Goal: Information Seeking & Learning: Learn about a topic

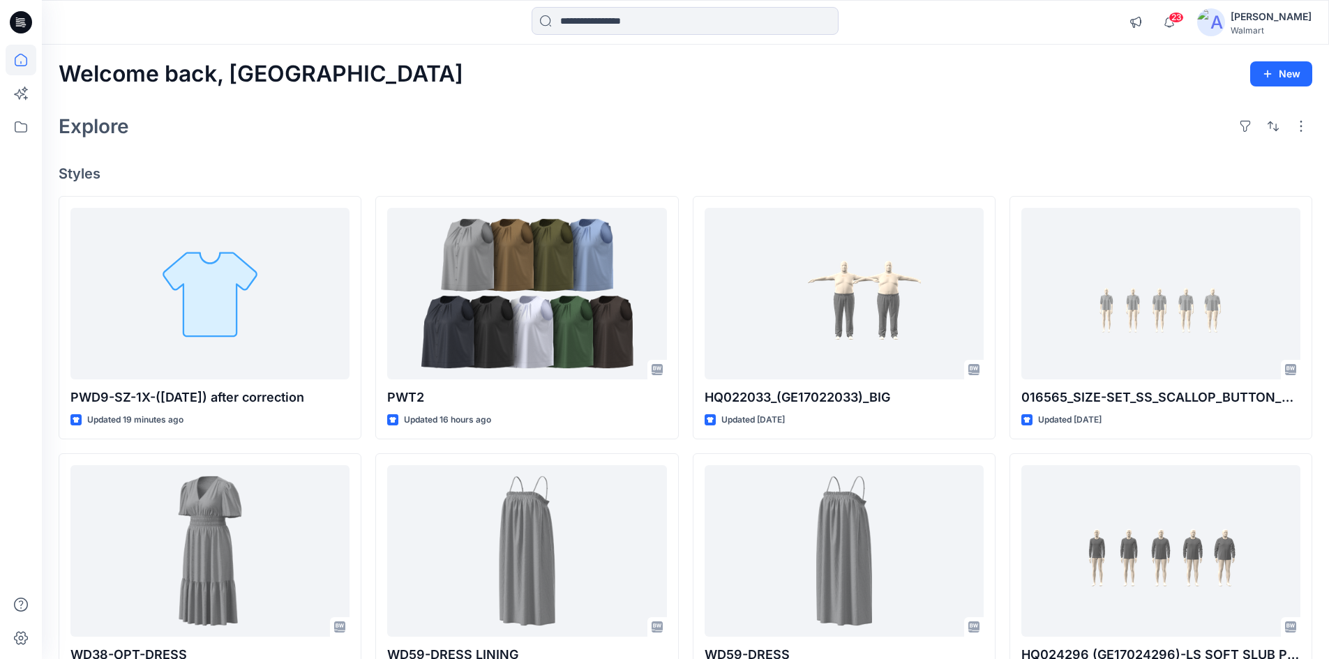
scroll to position [4998, 0]
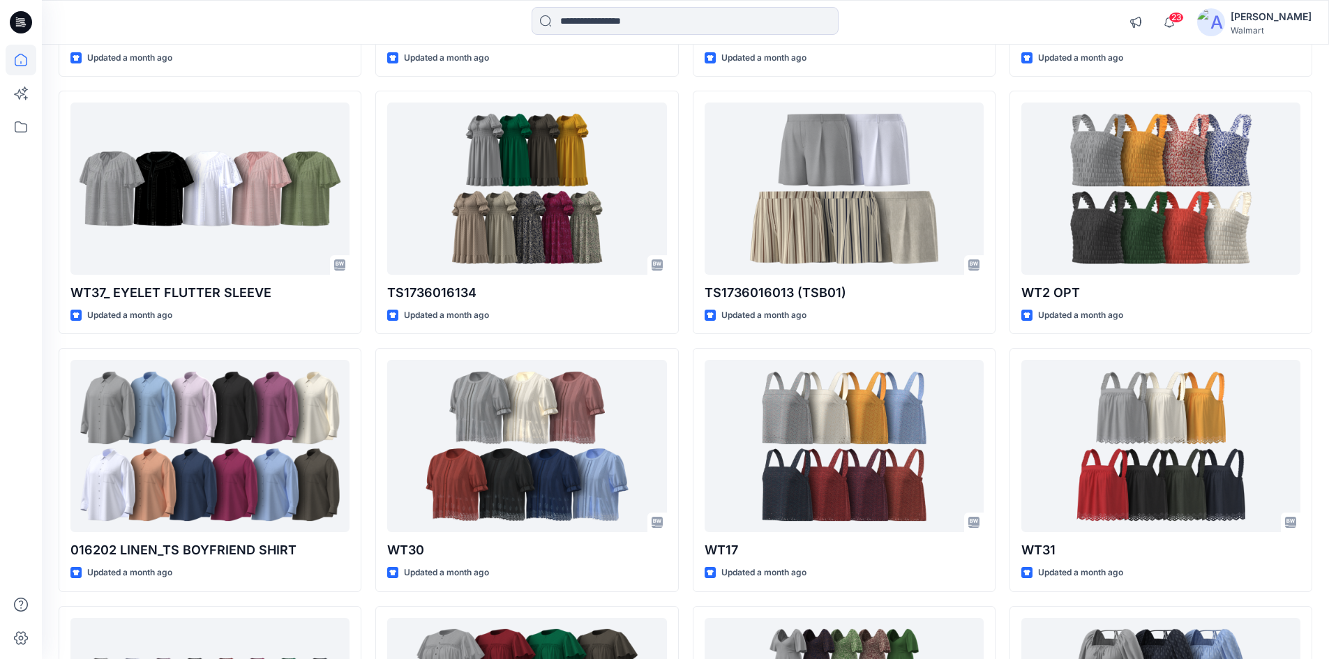
click at [24, 28] on icon at bounding box center [21, 22] width 22 height 22
click at [20, 18] on icon at bounding box center [21, 22] width 22 height 22
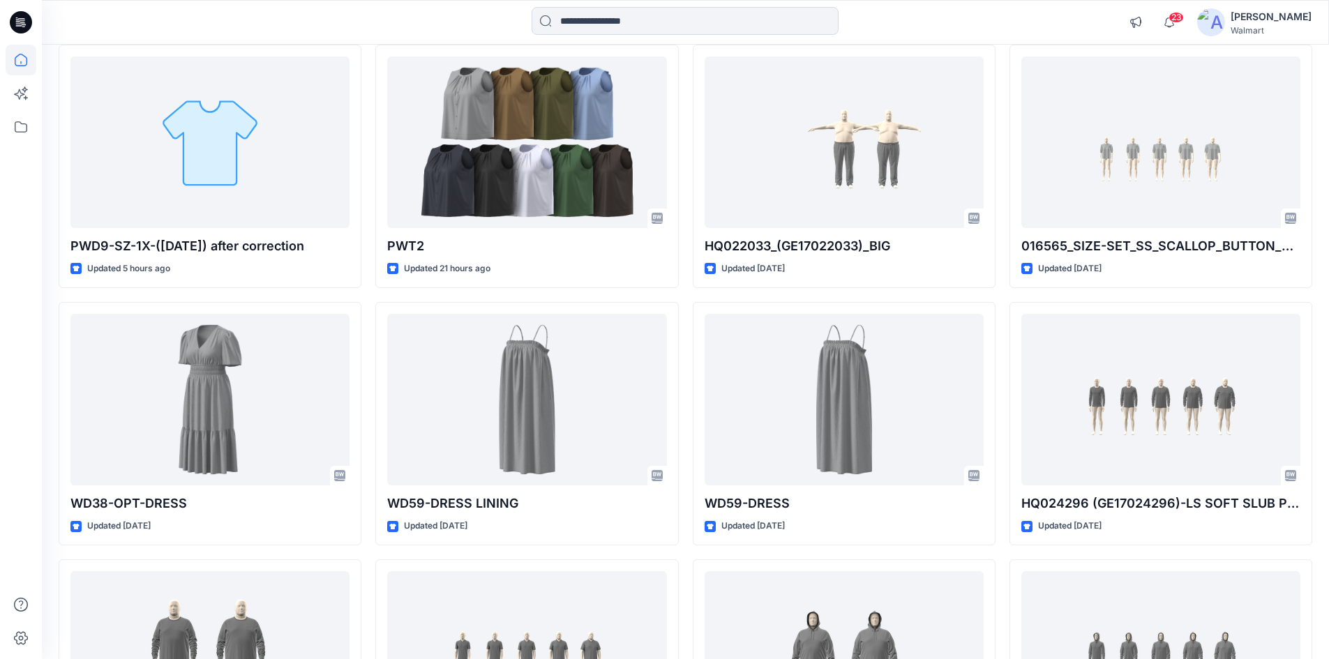
scroll to position [0, 0]
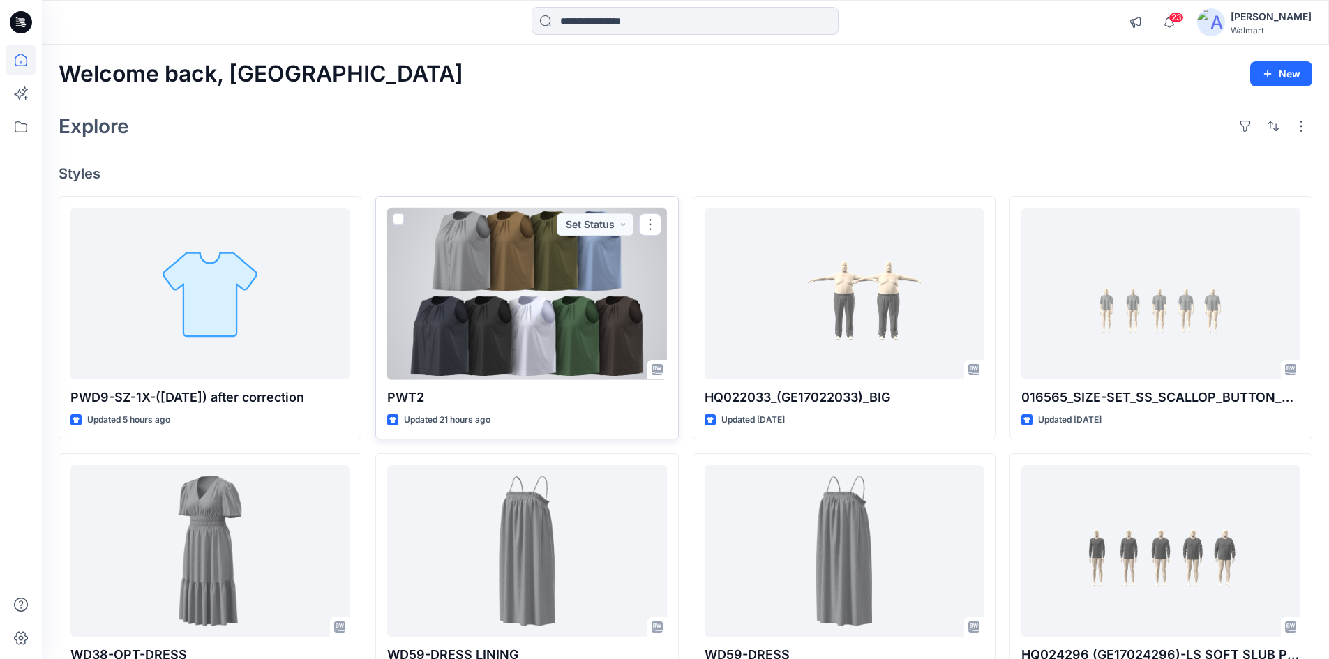
click at [529, 306] on div at bounding box center [526, 294] width 279 height 172
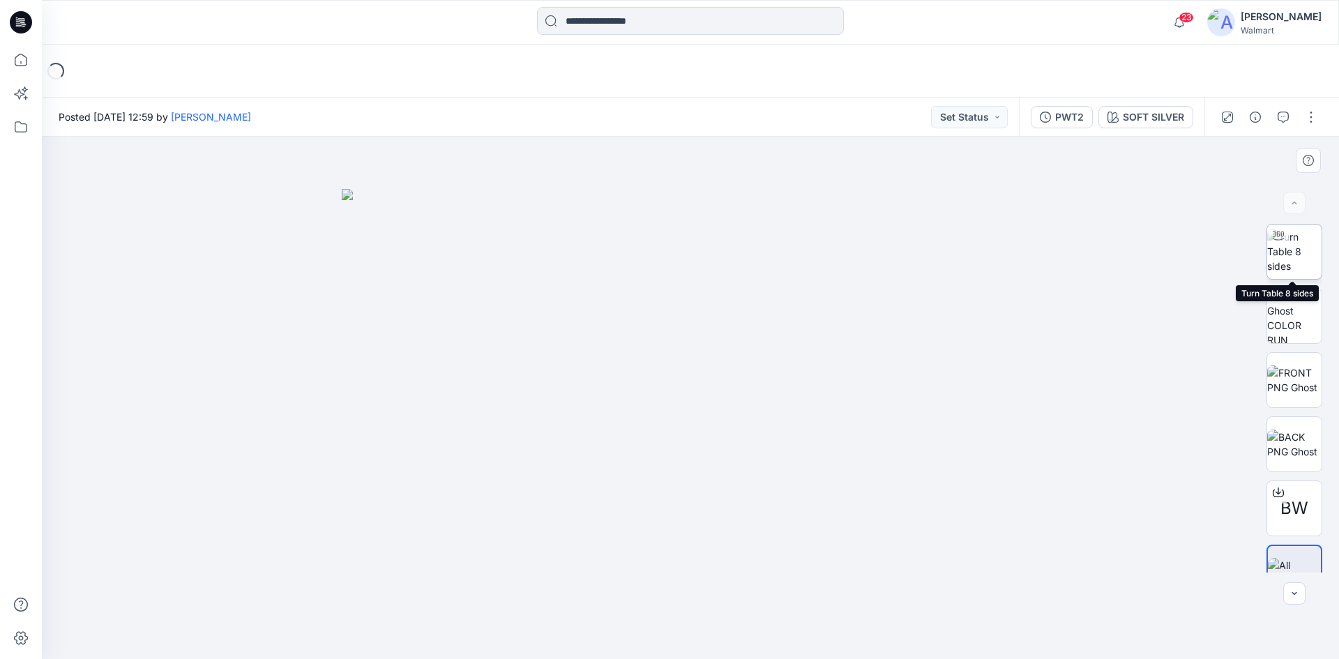
click at [1295, 249] on img at bounding box center [1294, 251] width 54 height 44
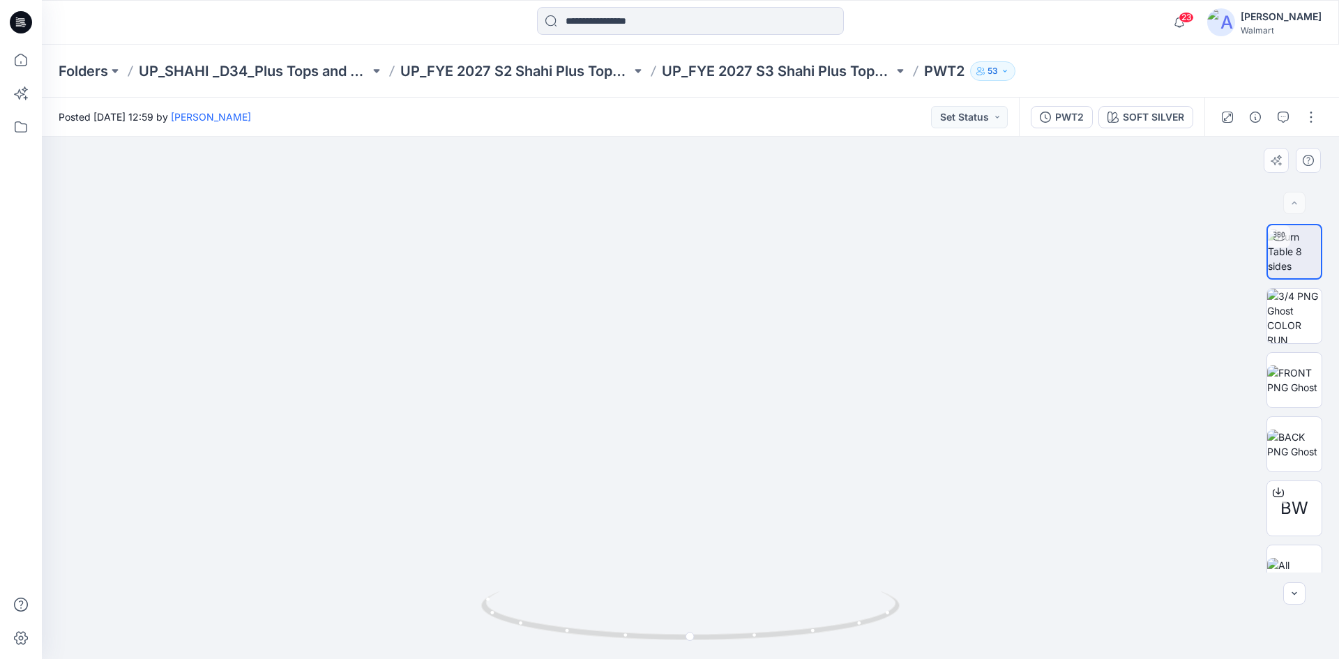
drag, startPoint x: 700, startPoint y: 377, endPoint x: 697, endPoint y: 401, distance: 24.0
drag, startPoint x: 699, startPoint y: 644, endPoint x: 945, endPoint y: 638, distance: 246.3
click at [945, 638] on div at bounding box center [690, 398] width 1297 height 522
click at [16, 28] on icon at bounding box center [21, 22] width 22 height 22
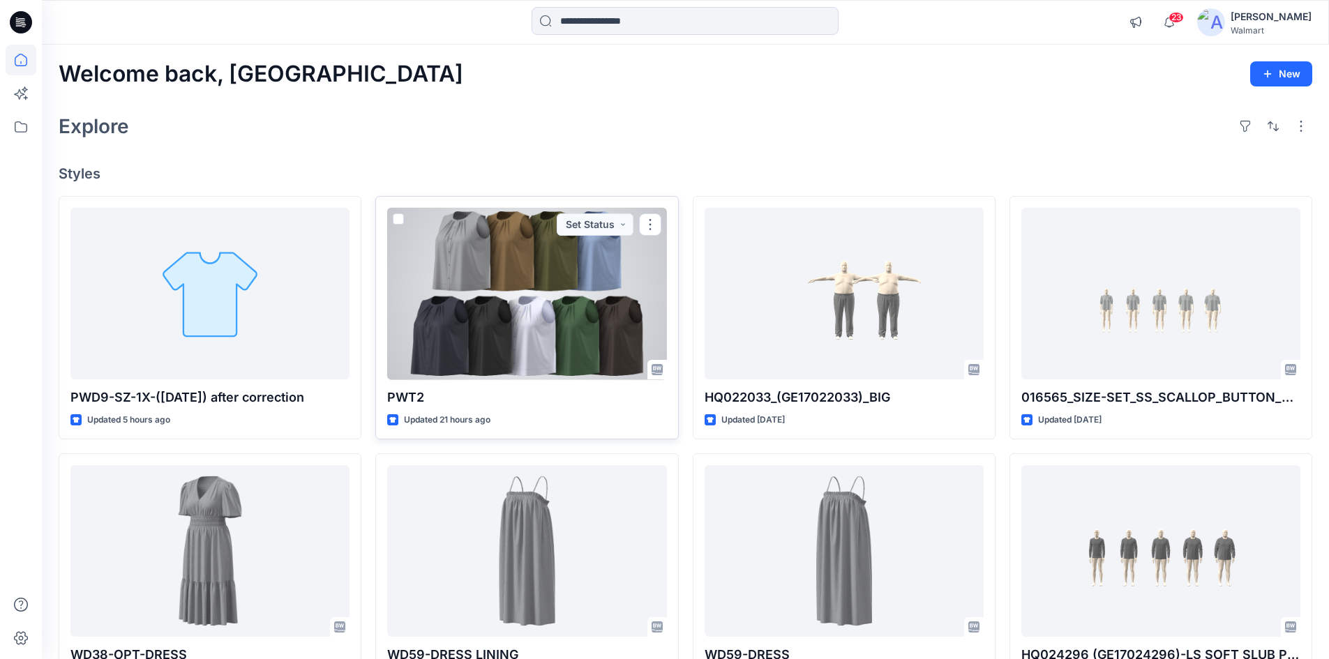
click at [552, 340] on div at bounding box center [526, 294] width 279 height 172
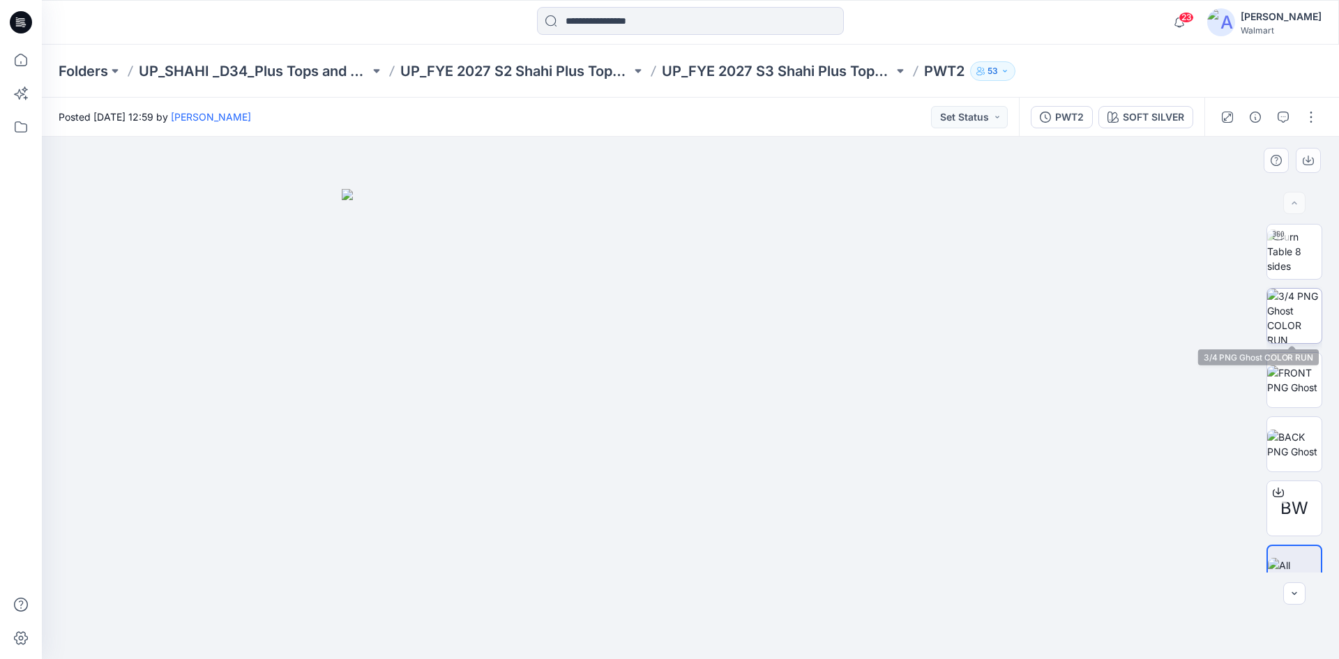
click at [1298, 320] on img at bounding box center [1294, 316] width 54 height 54
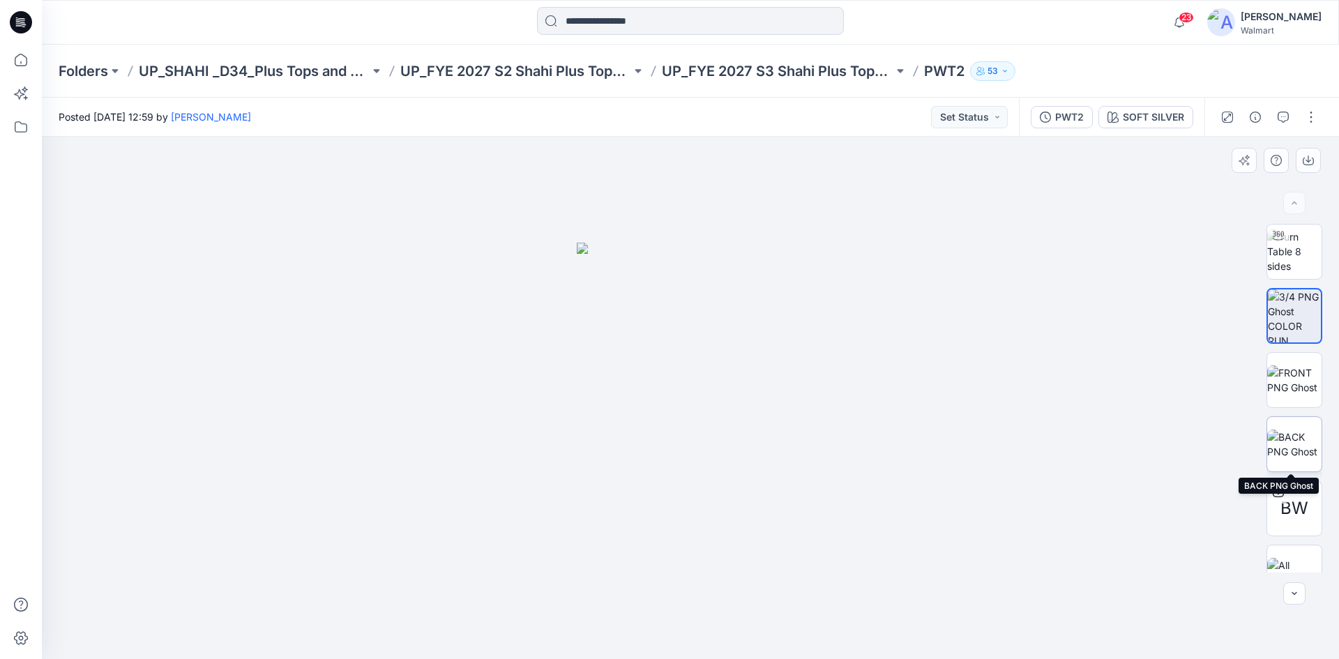
click at [1293, 445] on img at bounding box center [1294, 444] width 54 height 29
click at [16, 20] on icon at bounding box center [17, 20] width 3 height 1
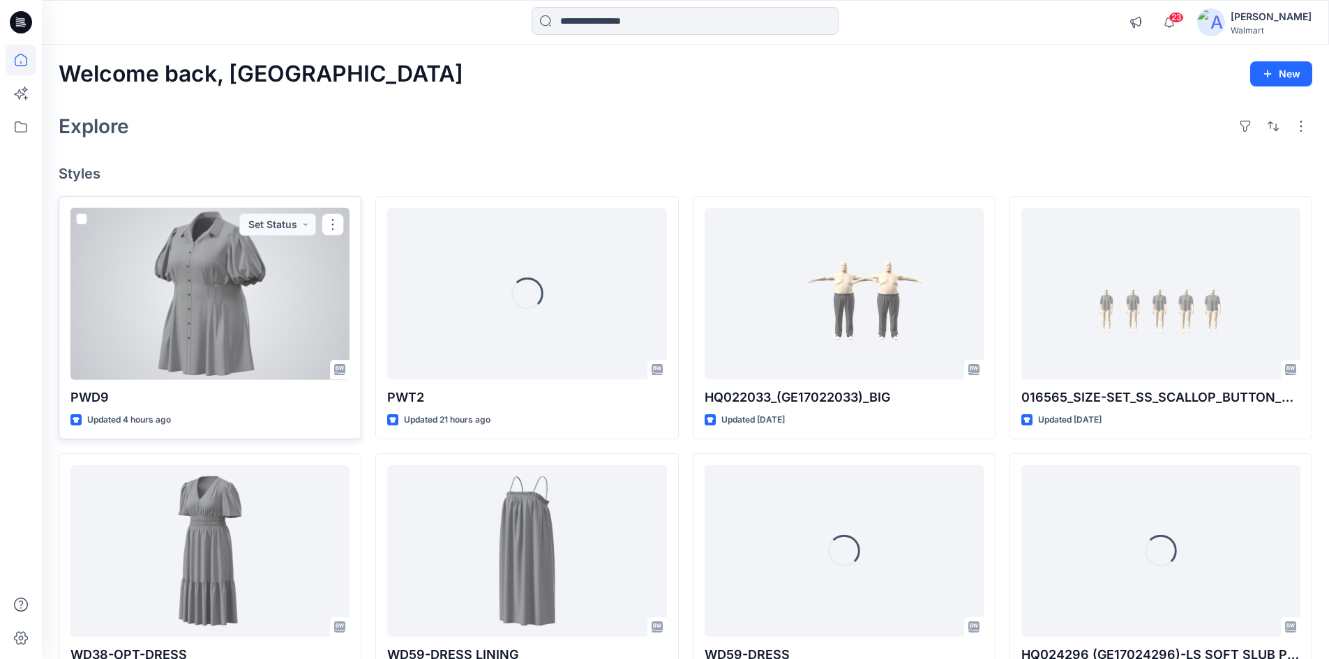
click at [233, 294] on div at bounding box center [209, 294] width 279 height 172
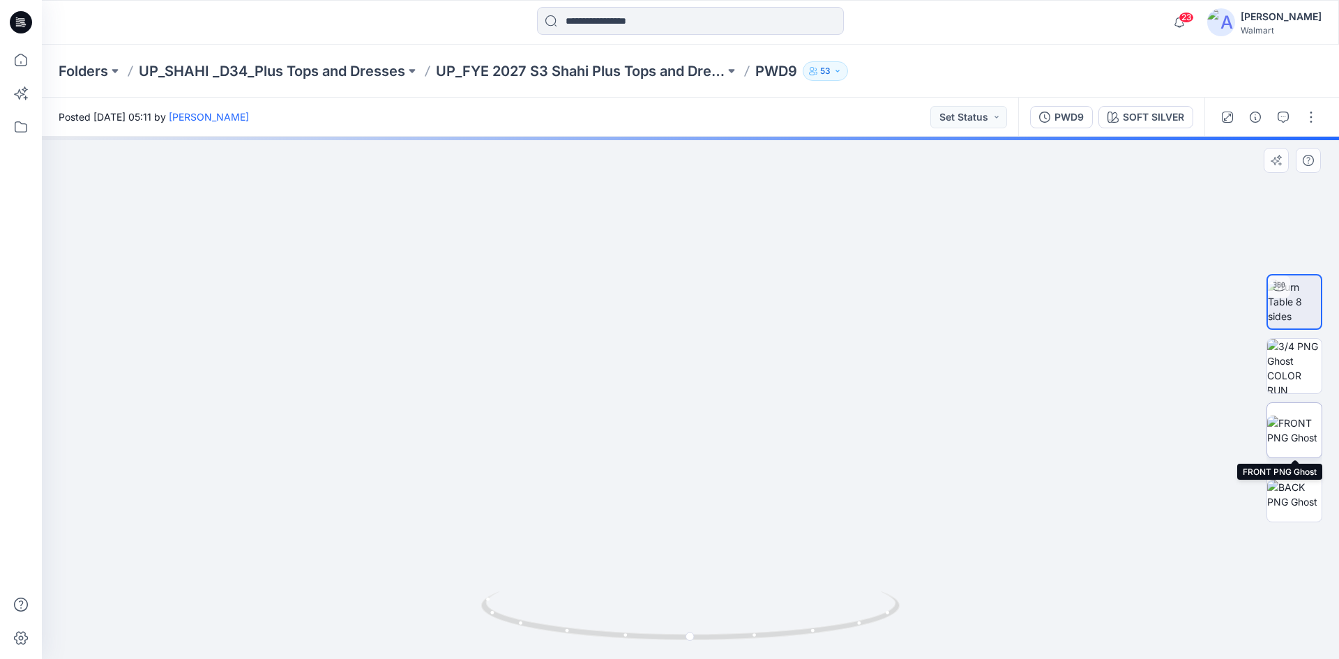
click at [1293, 437] on img at bounding box center [1294, 430] width 54 height 29
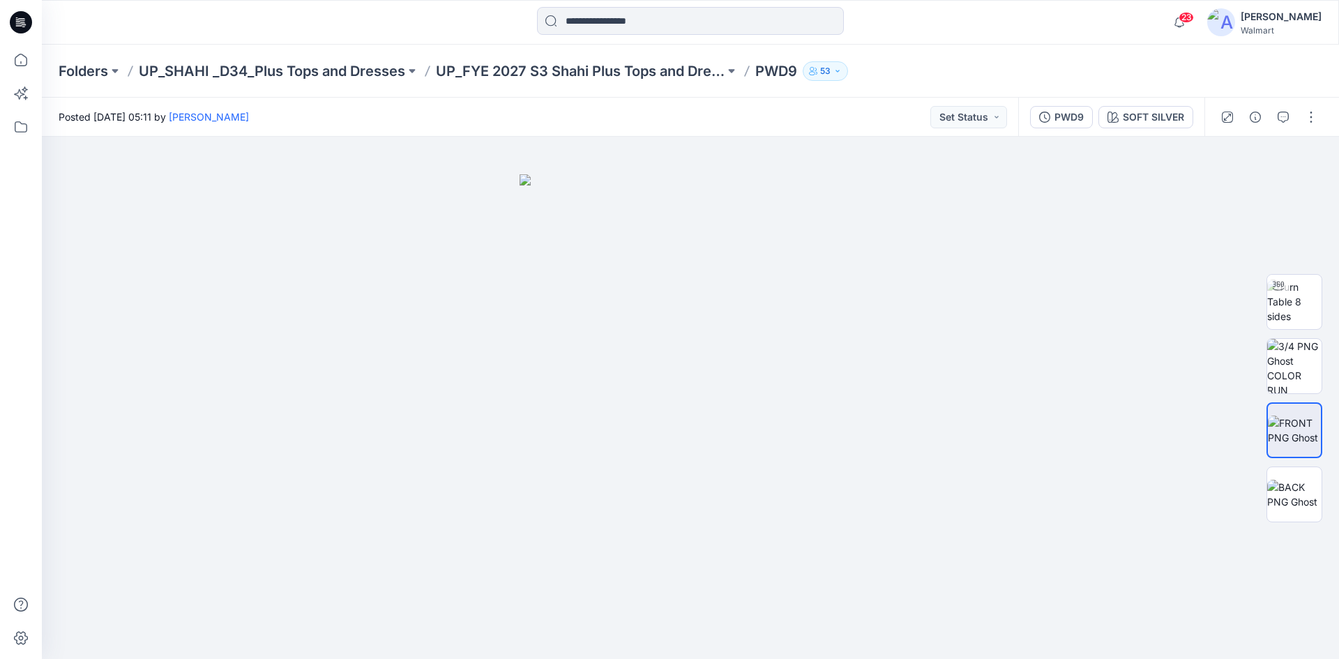
click at [15, 22] on icon at bounding box center [21, 22] width 22 height 22
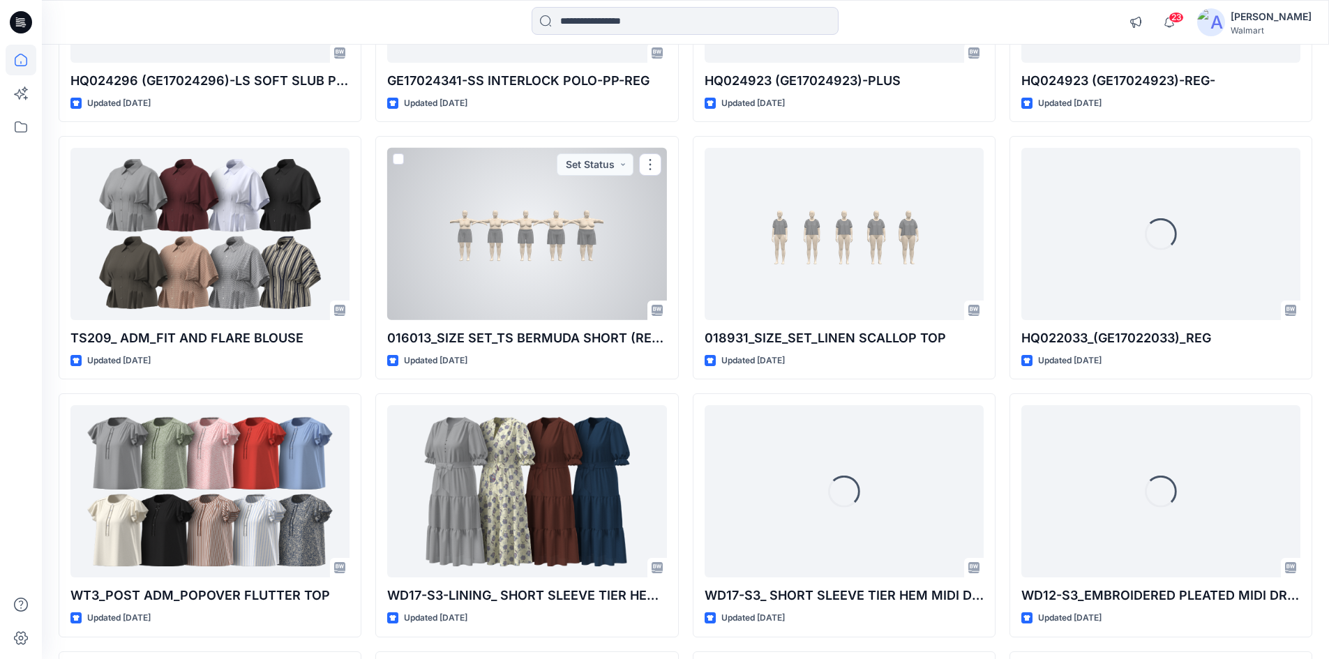
scroll to position [837, 0]
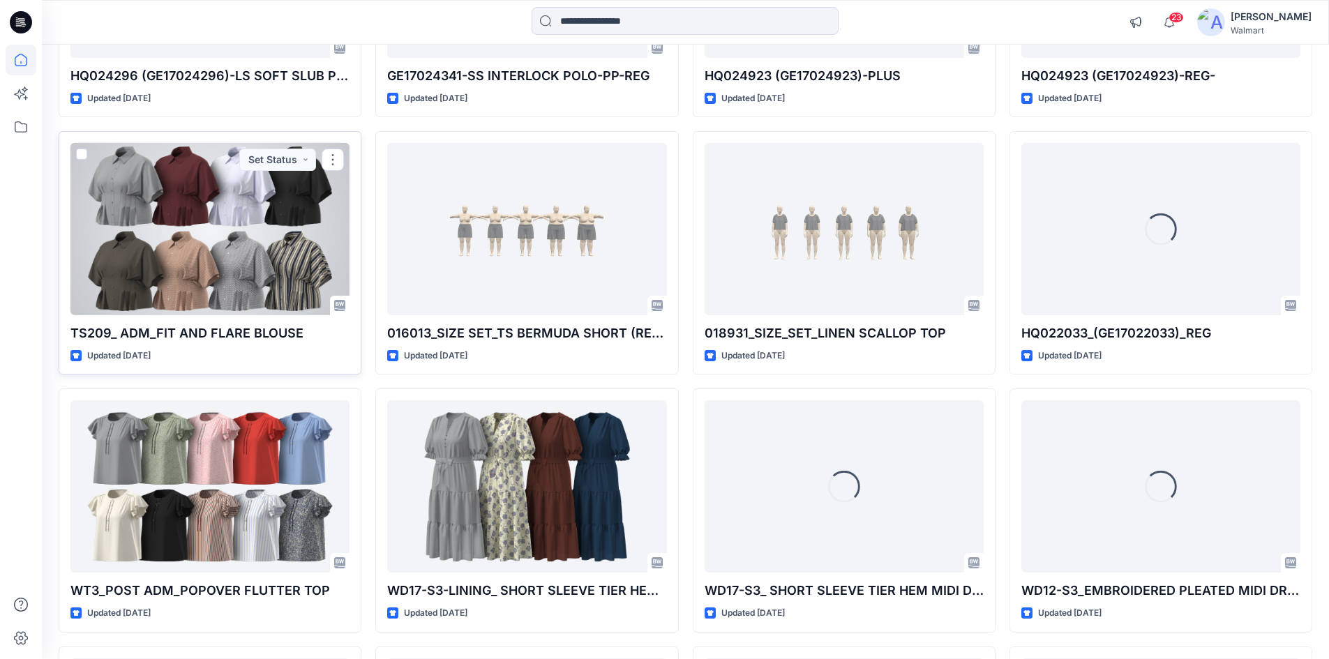
click at [235, 268] on div at bounding box center [209, 229] width 279 height 172
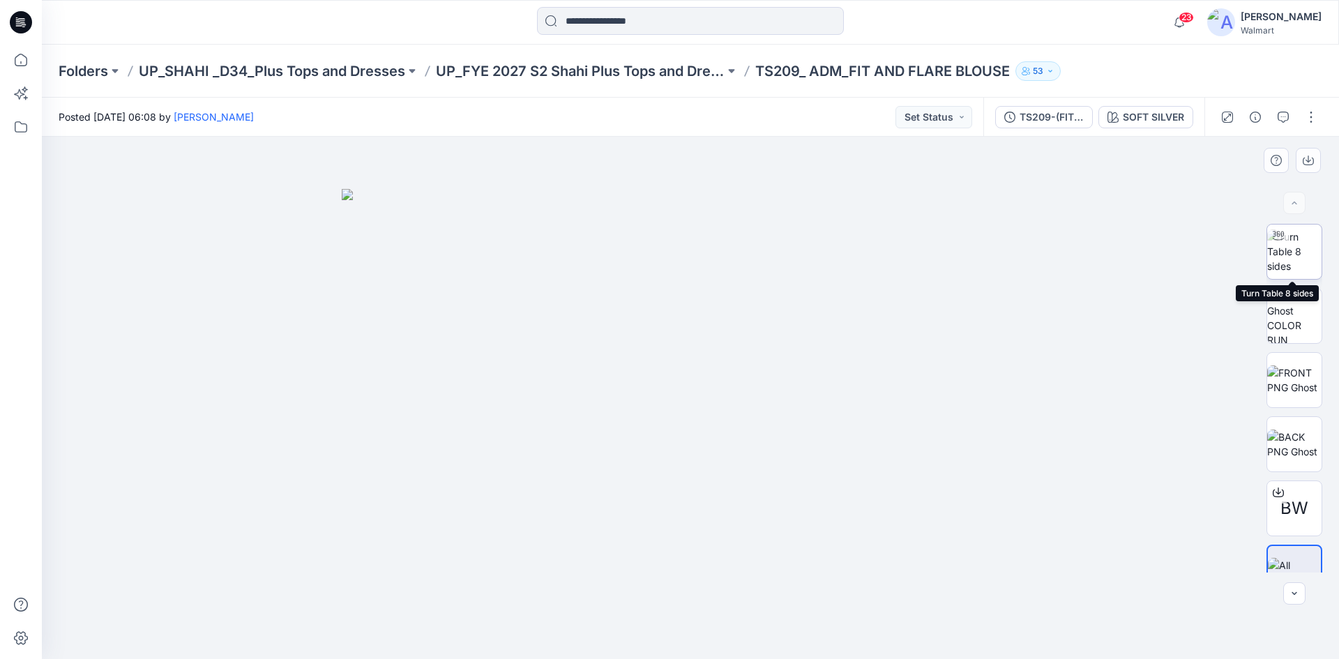
click at [1290, 260] on img at bounding box center [1294, 251] width 54 height 44
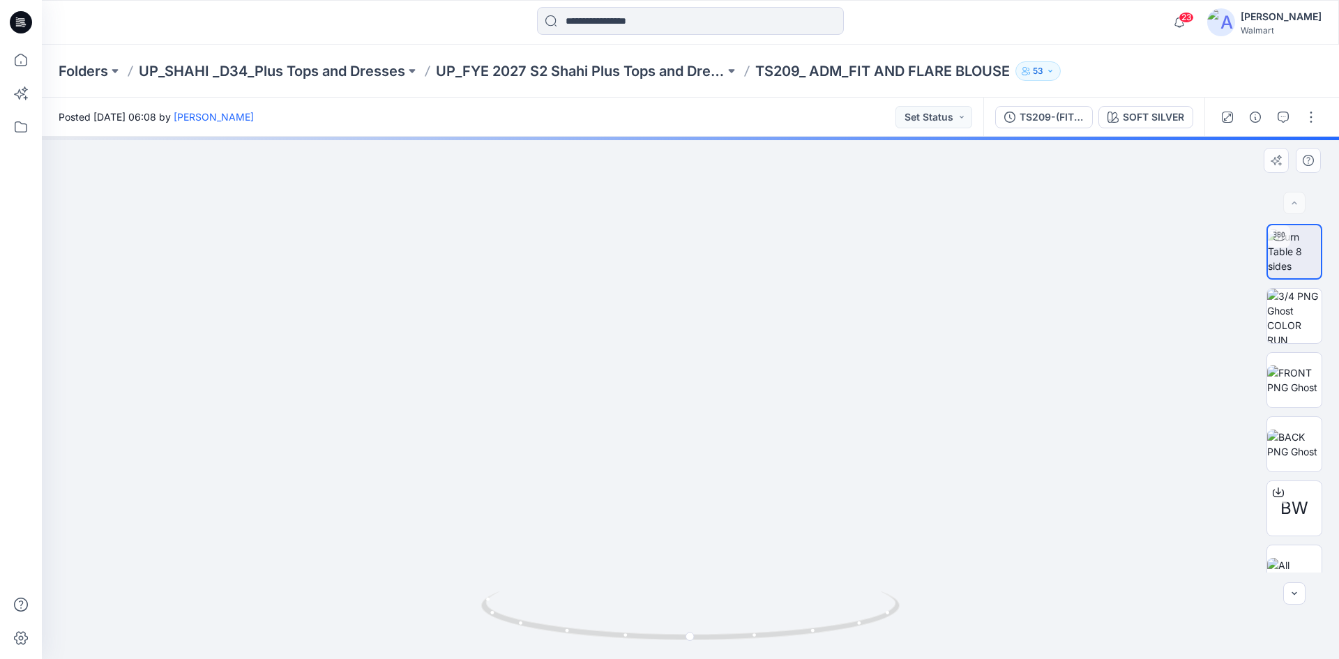
drag, startPoint x: 670, startPoint y: 479, endPoint x: 651, endPoint y: 401, distance: 80.5
drag, startPoint x: 691, startPoint y: 644, endPoint x: 910, endPoint y: 645, distance: 219.0
click at [910, 645] on div at bounding box center [690, 398] width 1297 height 522
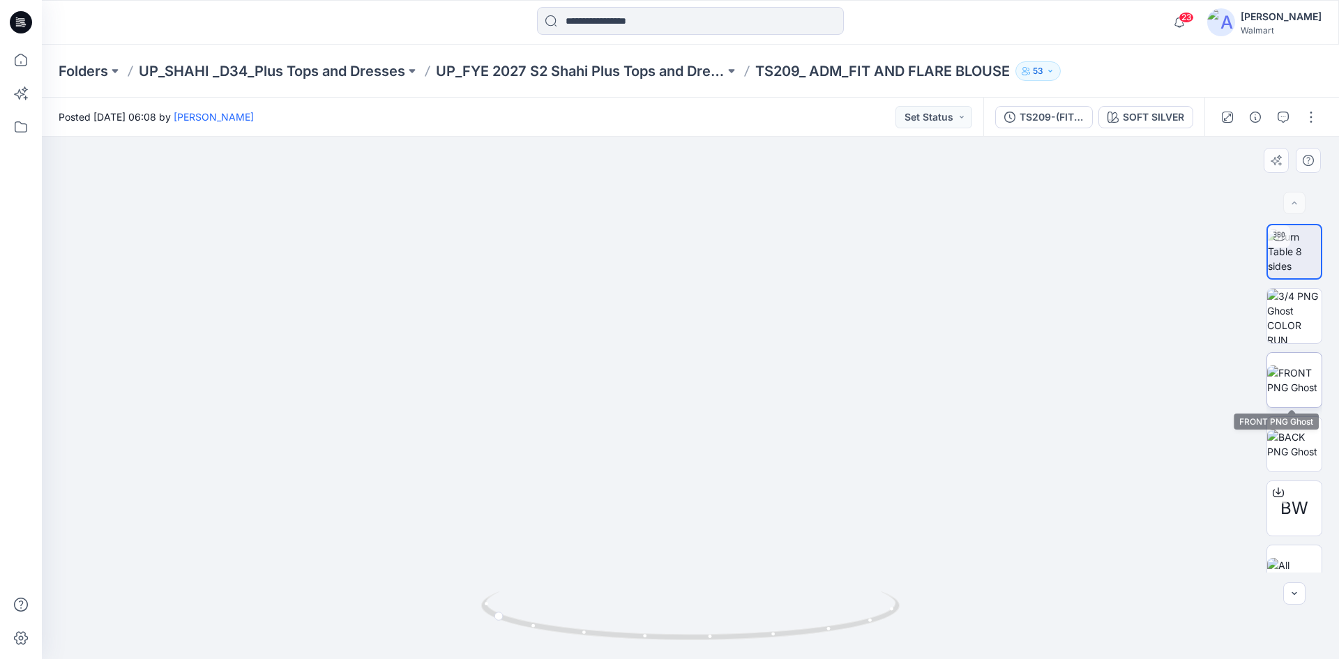
click at [1285, 377] on img at bounding box center [1294, 380] width 54 height 29
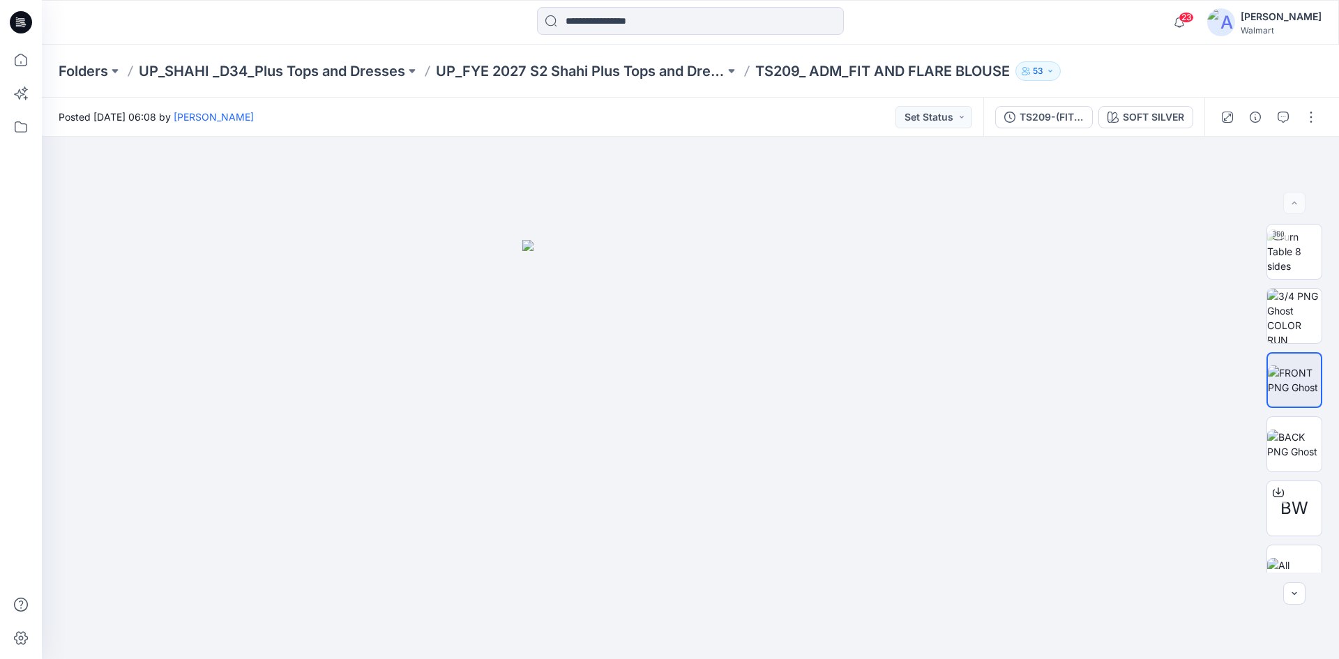
click at [23, 26] on icon at bounding box center [21, 22] width 22 height 22
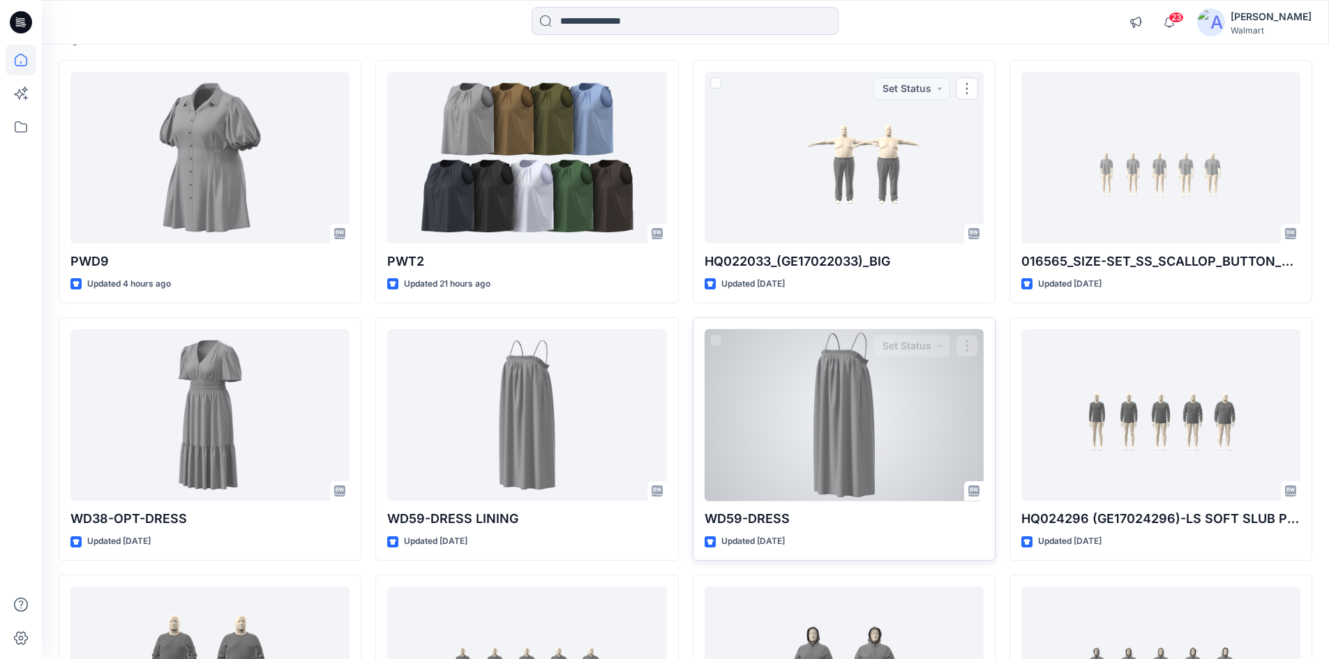
scroll to position [140, 0]
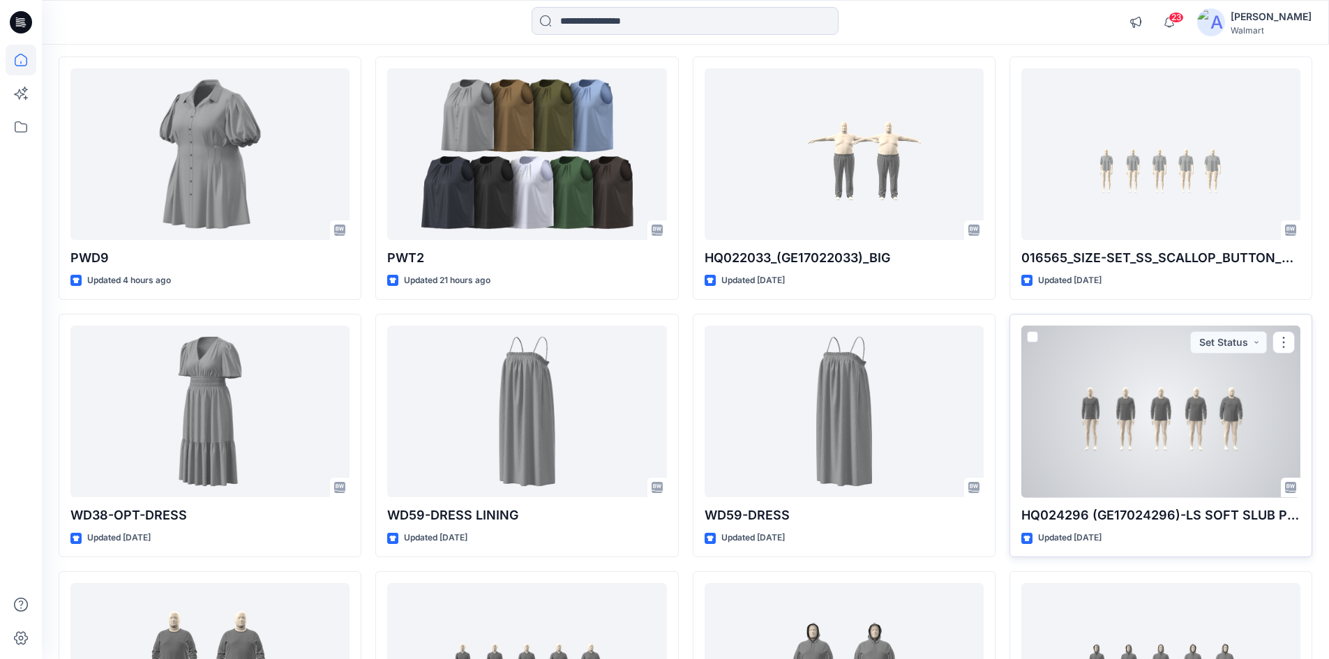
click at [1167, 425] on div at bounding box center [1160, 412] width 279 height 172
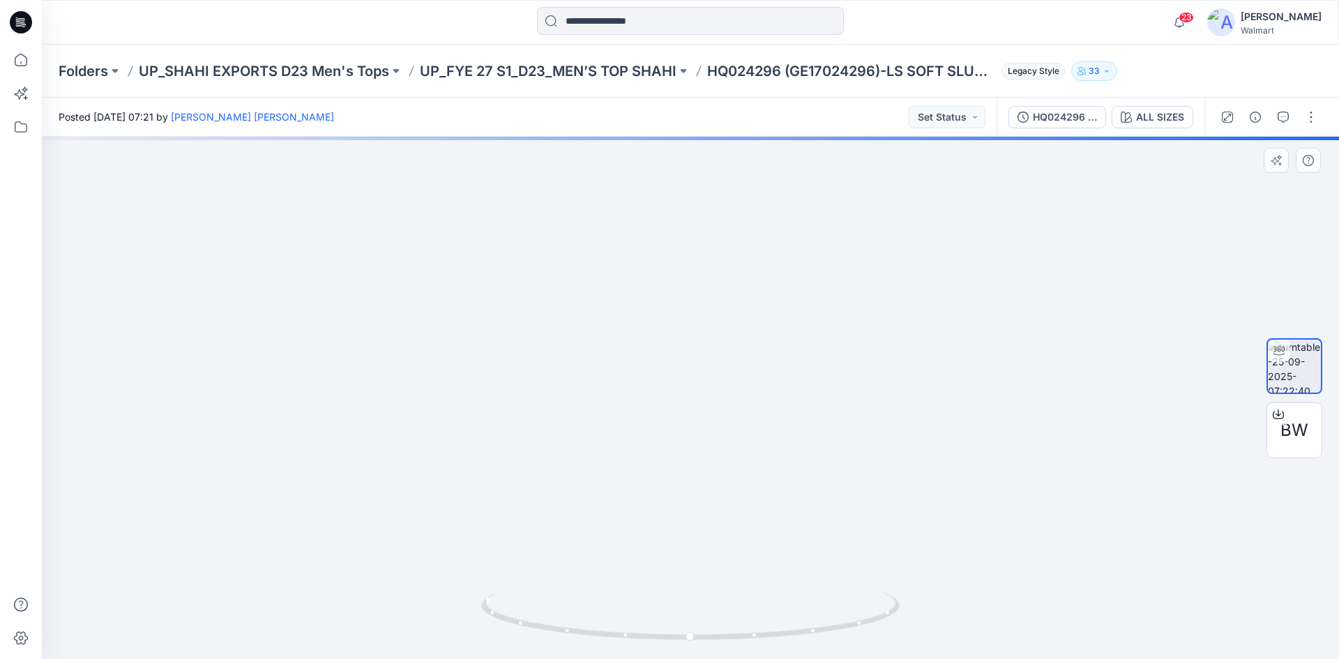
drag, startPoint x: 388, startPoint y: 419, endPoint x: 583, endPoint y: 421, distance: 195.3
click at [17, 22] on icon at bounding box center [21, 22] width 22 height 22
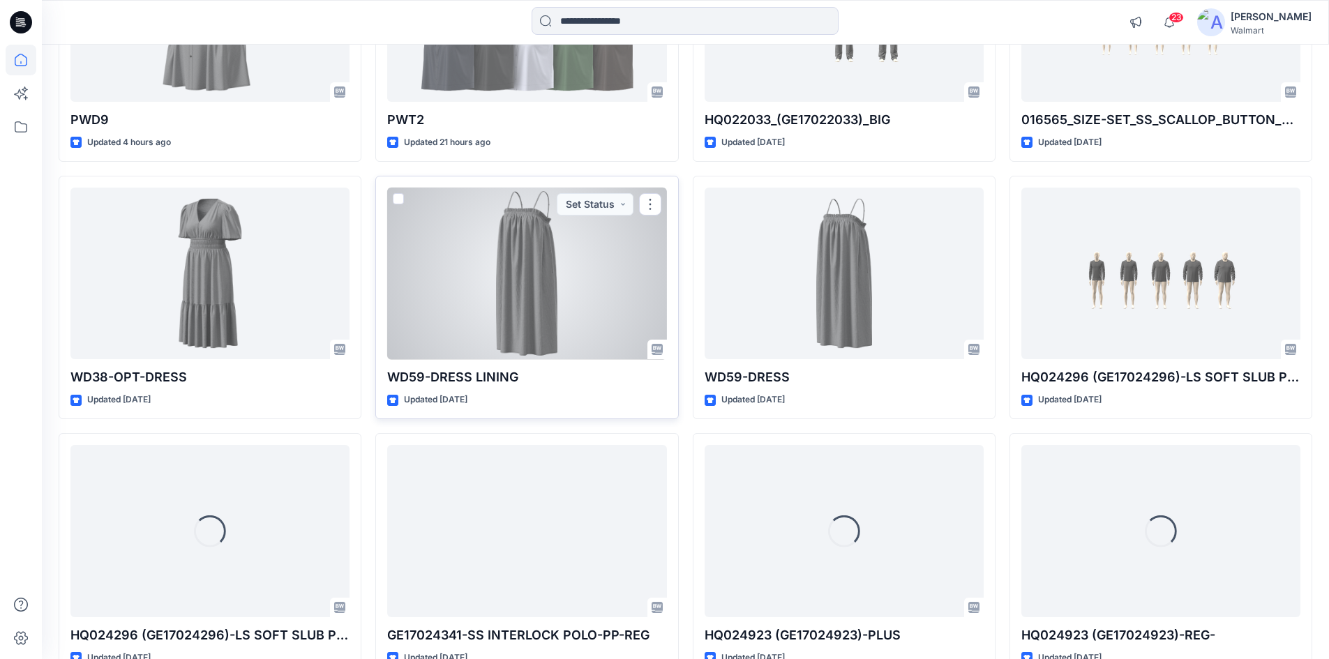
scroll to position [209, 0]
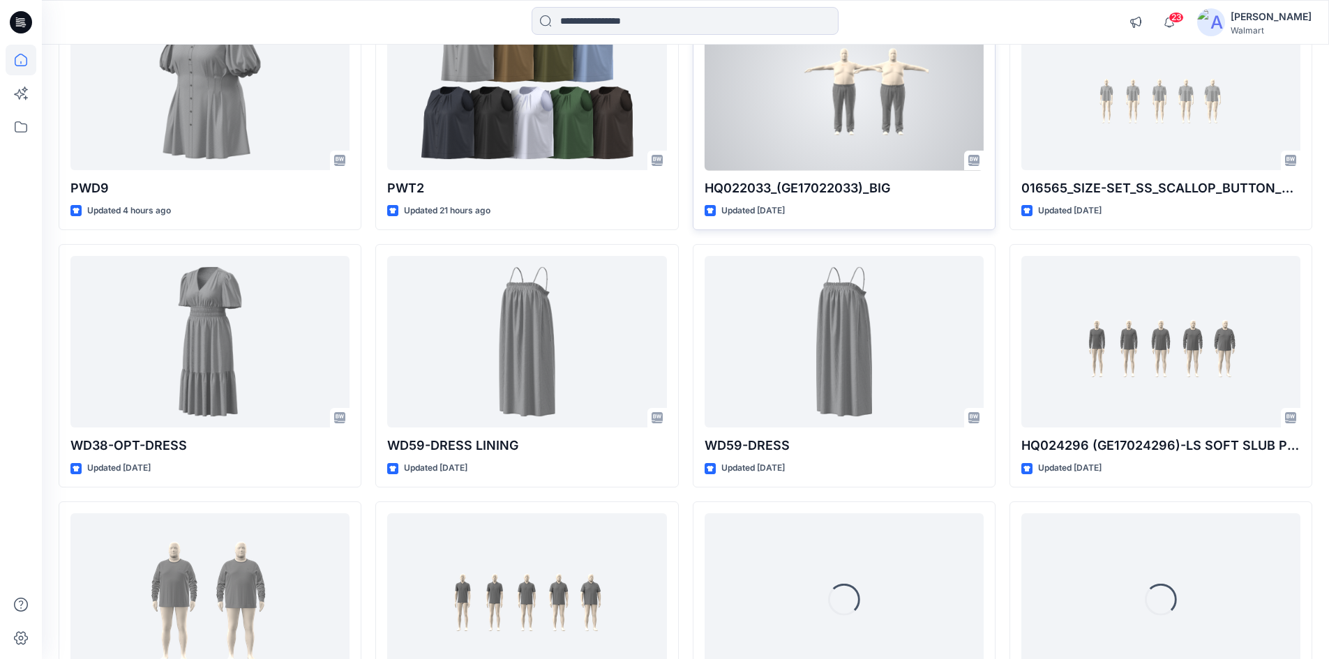
click at [843, 126] on div at bounding box center [844, 85] width 279 height 172
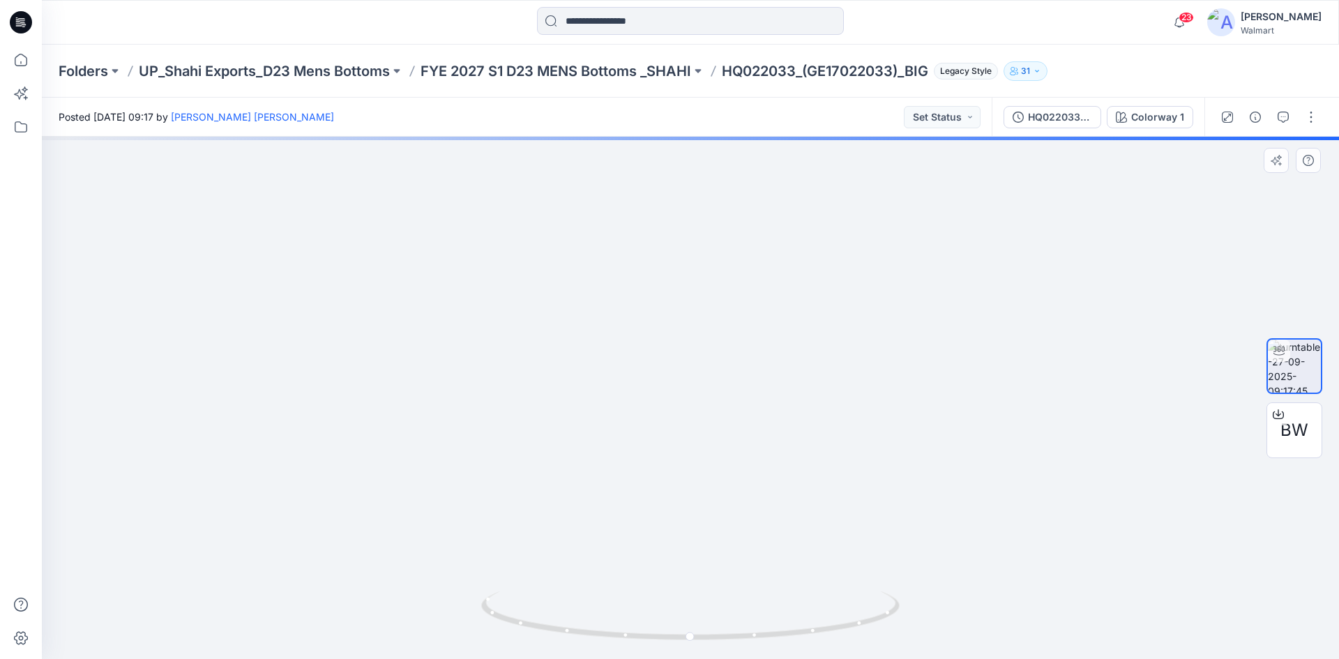
drag, startPoint x: 608, startPoint y: 382, endPoint x: 459, endPoint y: 318, distance: 162.2
drag, startPoint x: 738, startPoint y: 264, endPoint x: 731, endPoint y: 324, distance: 59.7
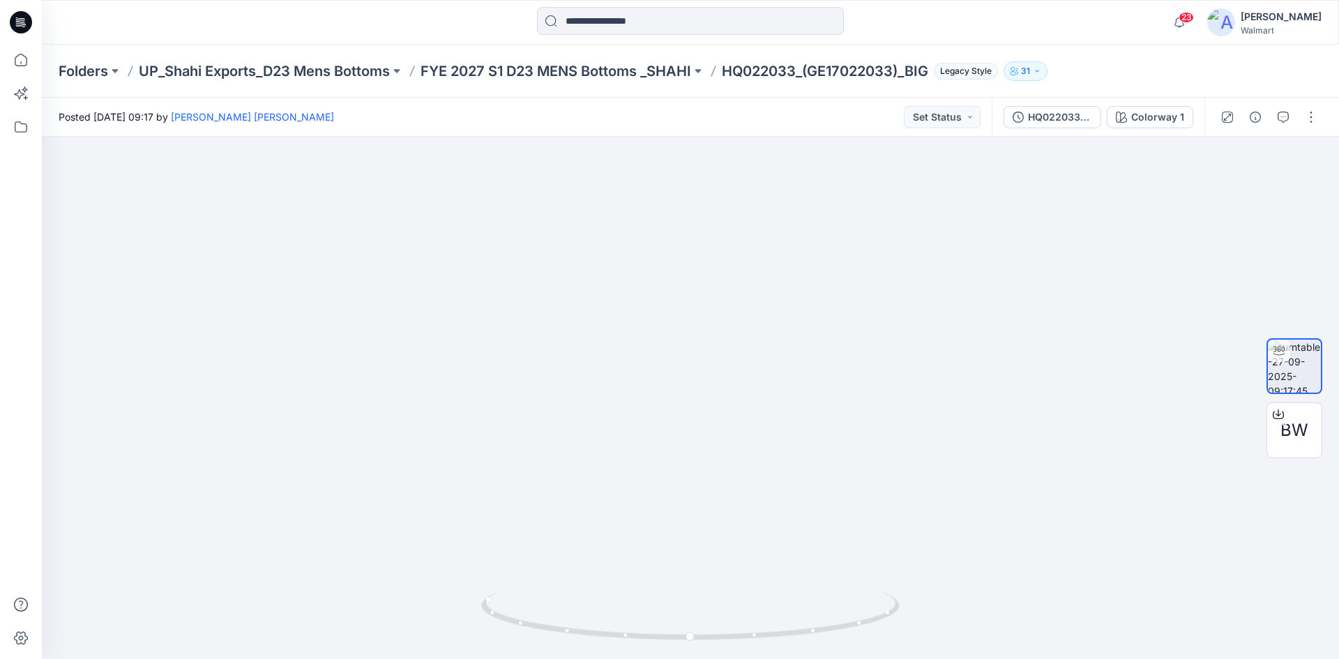
click at [15, 25] on icon at bounding box center [21, 22] width 22 height 22
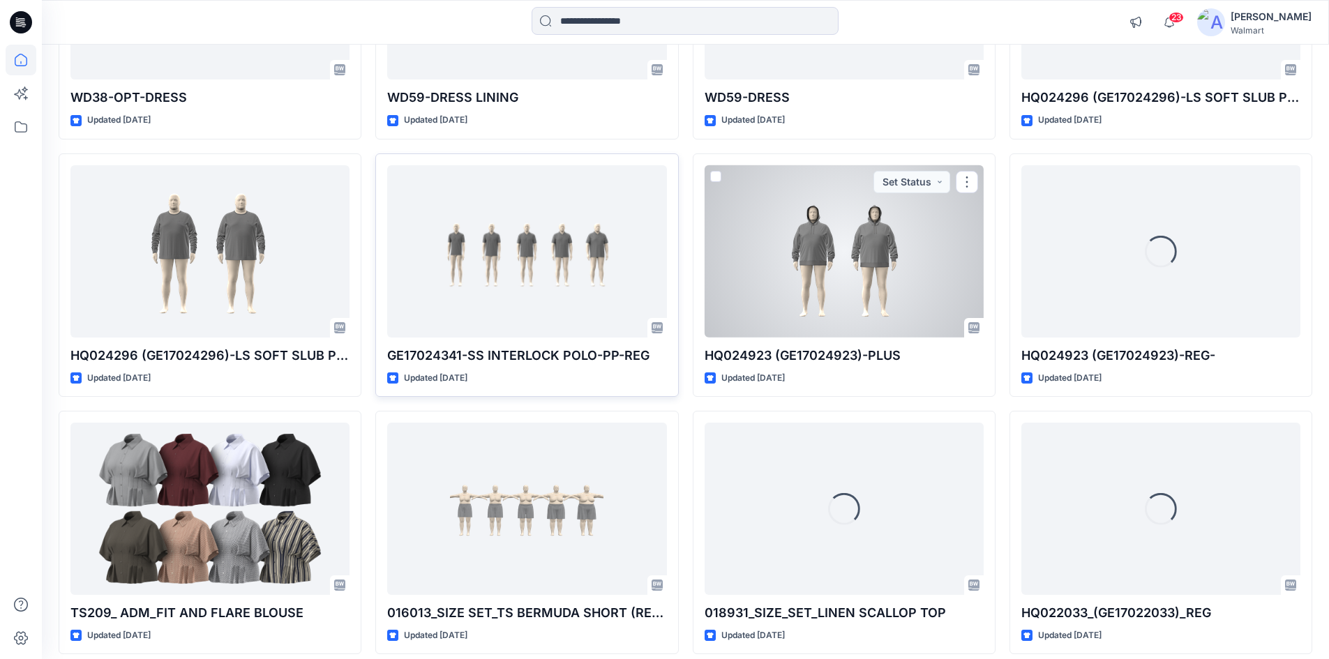
scroll to position [558, 0]
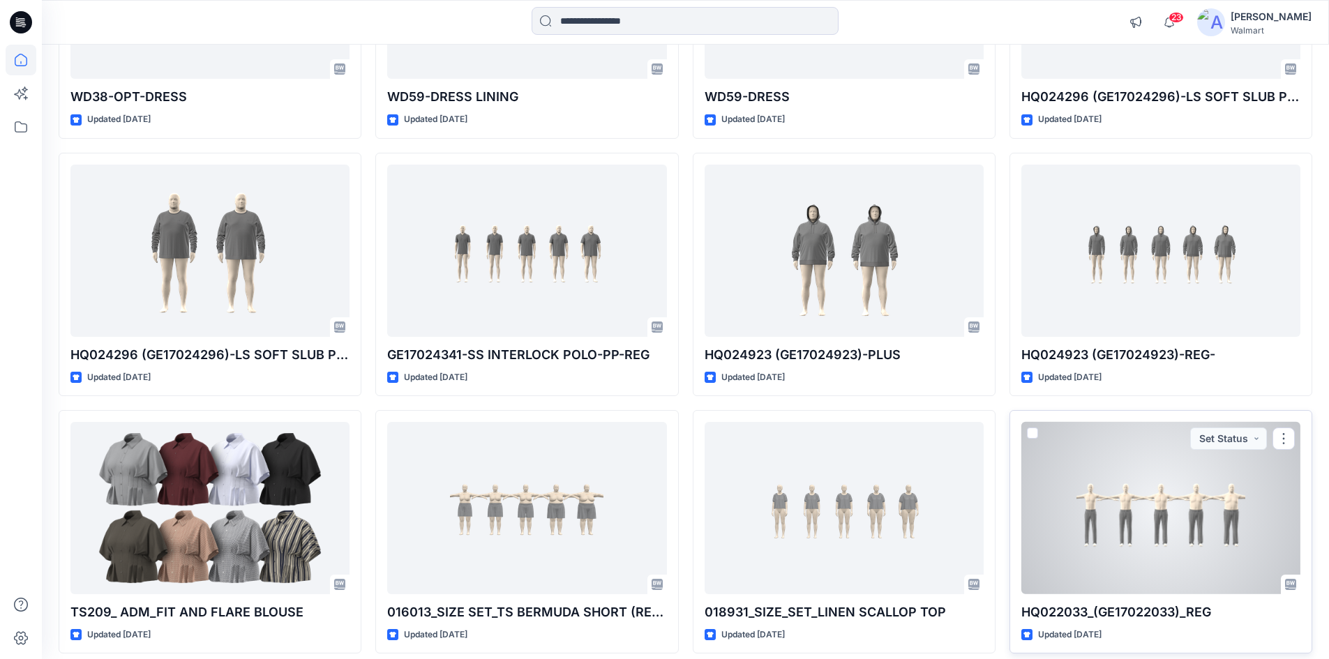
click at [1115, 506] on div at bounding box center [1160, 508] width 279 height 172
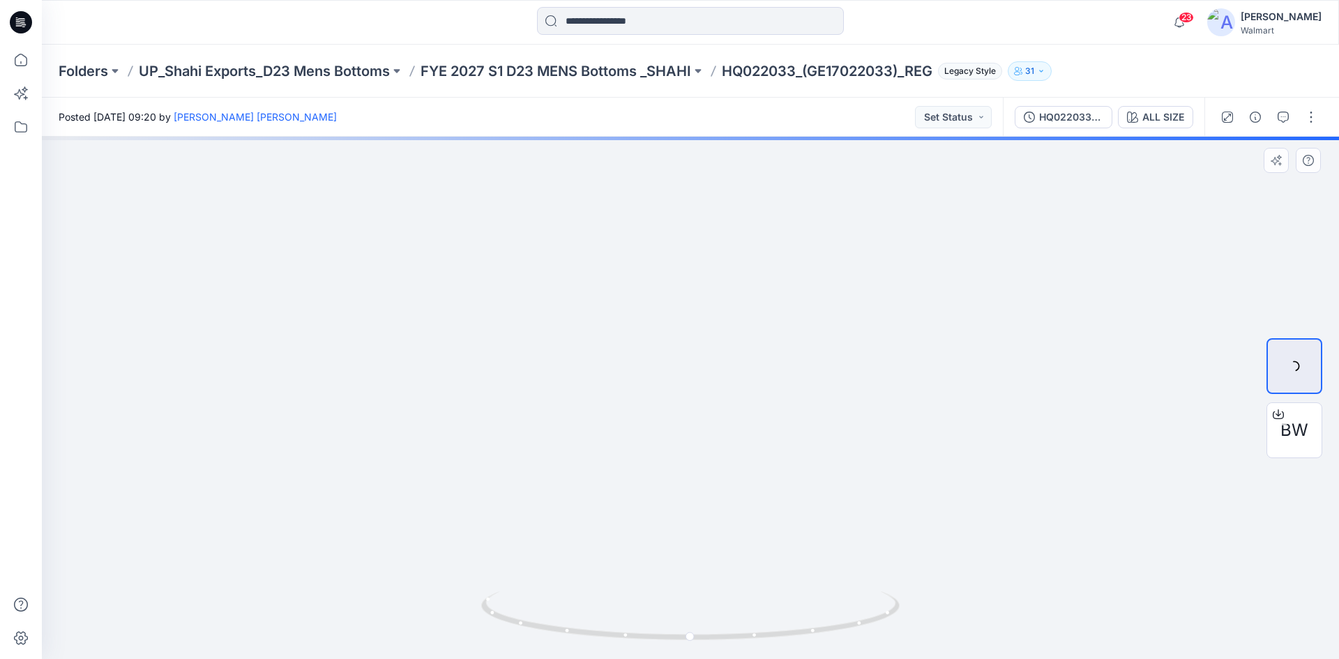
drag, startPoint x: 715, startPoint y: 527, endPoint x: 651, endPoint y: 333, distance: 204.3
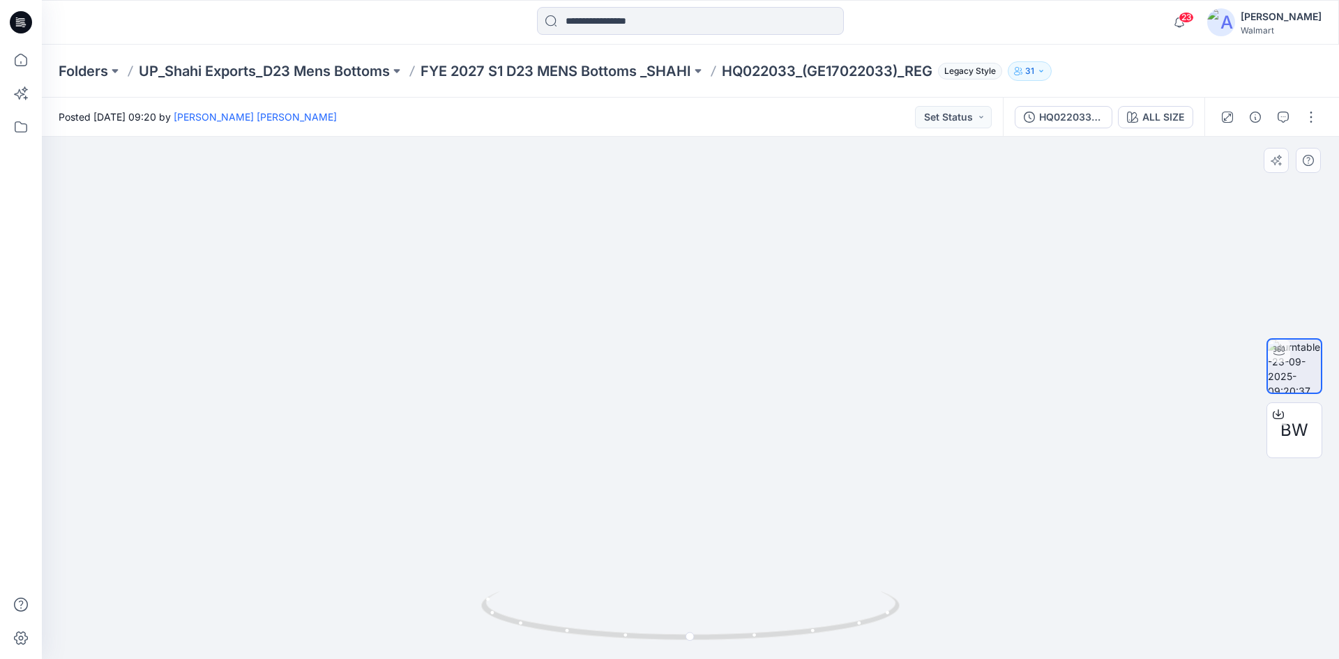
drag, startPoint x: 728, startPoint y: 310, endPoint x: 626, endPoint y: 372, distance: 119.0
drag, startPoint x: 938, startPoint y: 376, endPoint x: 559, endPoint y: 378, distance: 378.8
click at [43, 35] on div at bounding box center [204, 22] width 324 height 31
click at [25, 15] on icon at bounding box center [21, 22] width 22 height 22
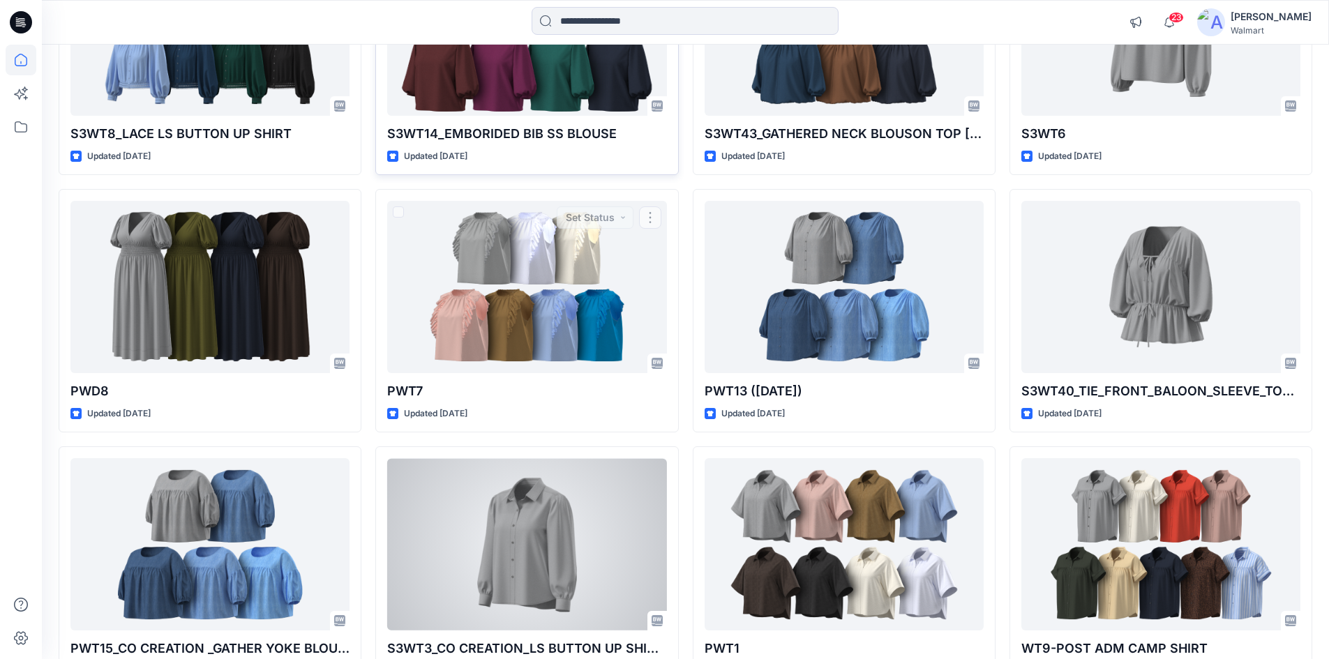
scroll to position [2232, 0]
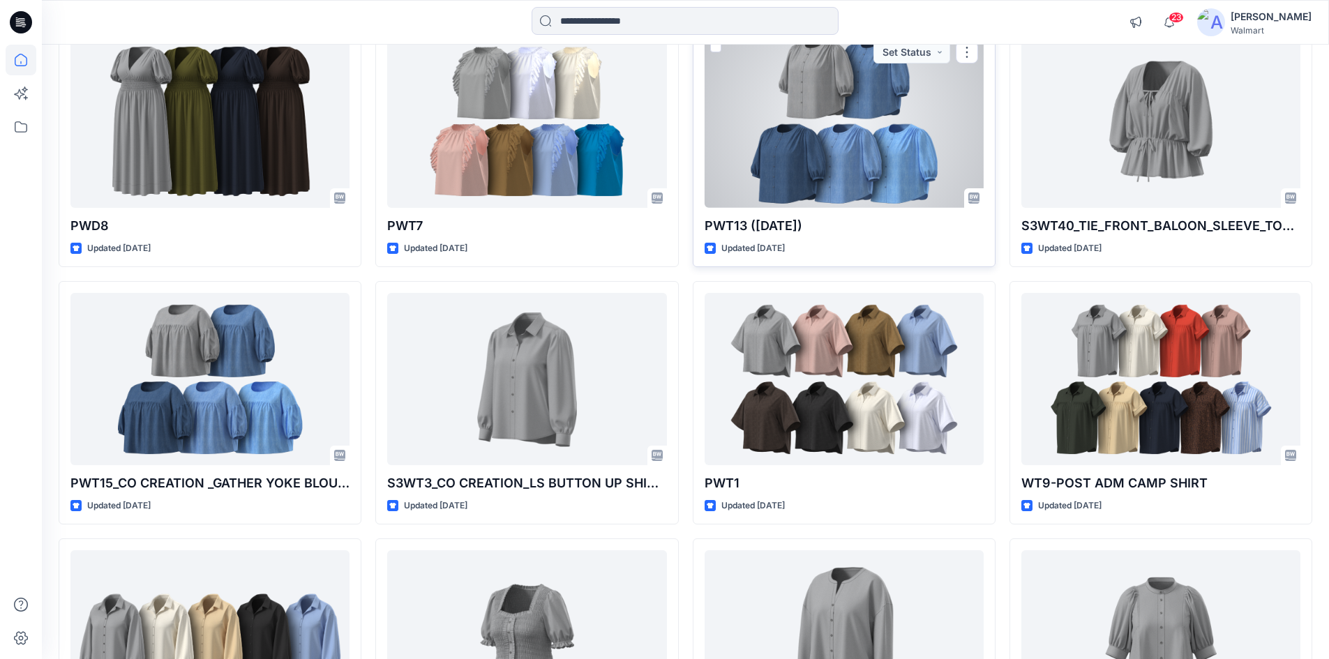
click at [844, 164] on div at bounding box center [844, 122] width 279 height 172
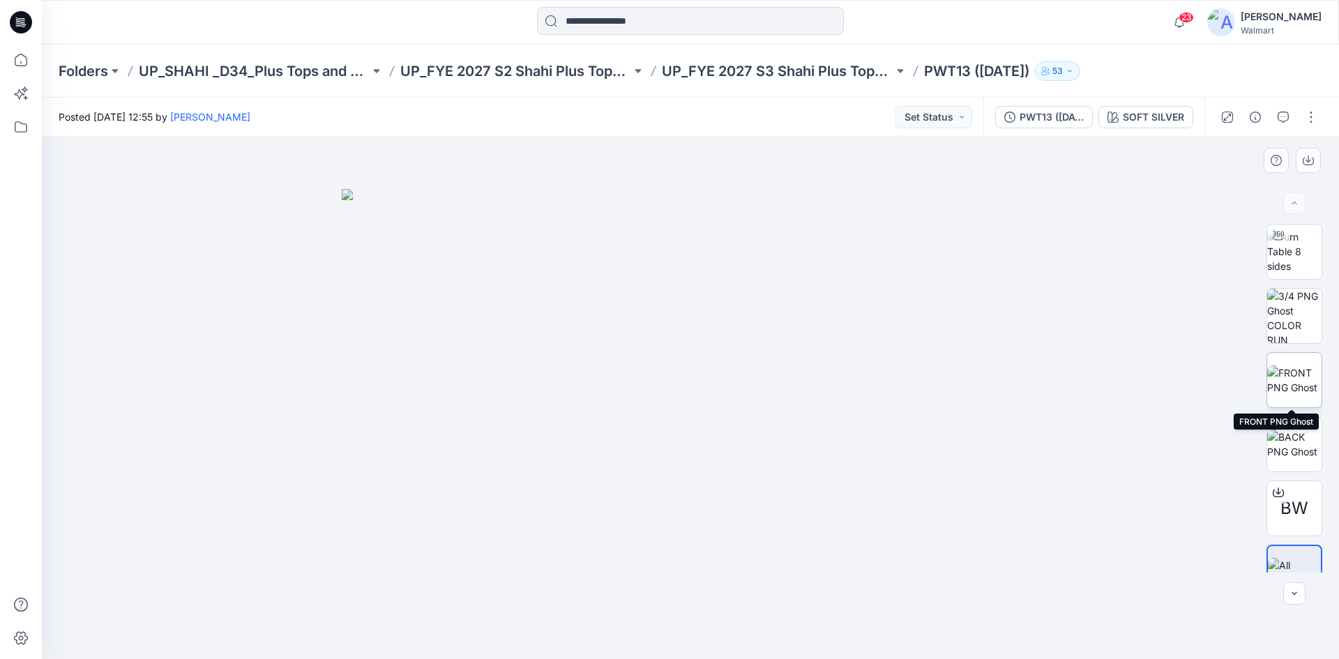
click at [1293, 372] on img at bounding box center [1294, 380] width 54 height 29
click at [17, 28] on icon at bounding box center [21, 22] width 22 height 22
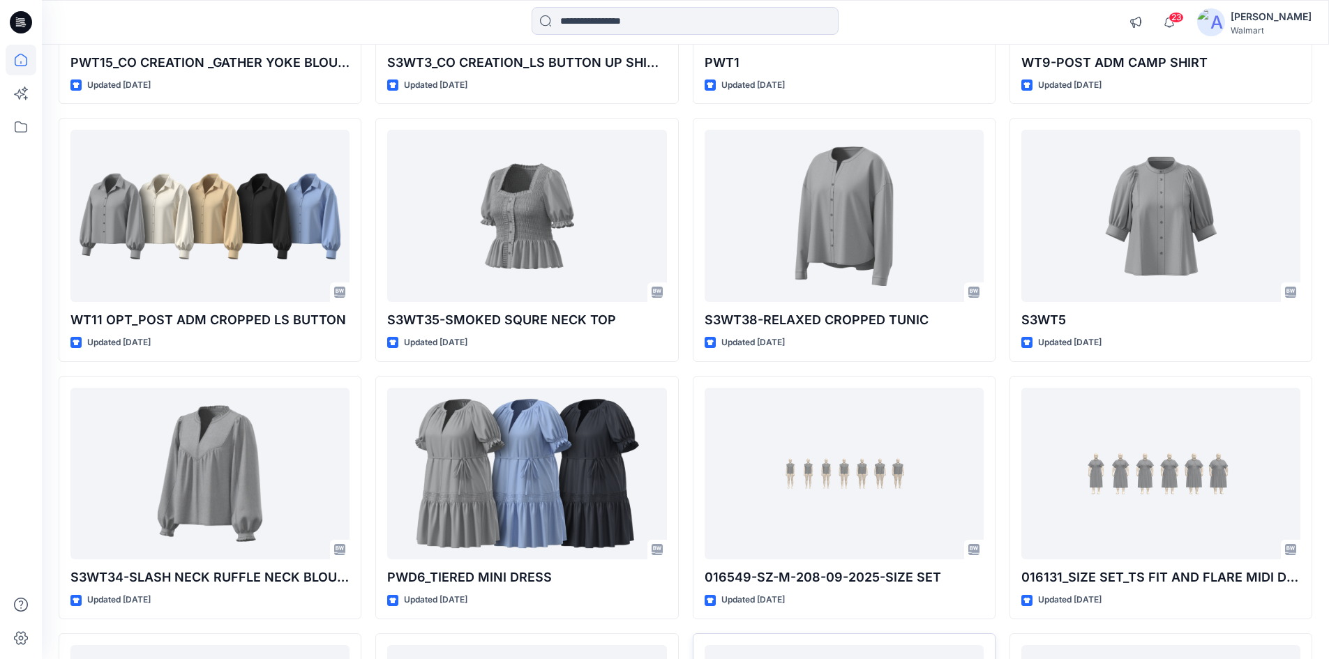
scroll to position [2651, 0]
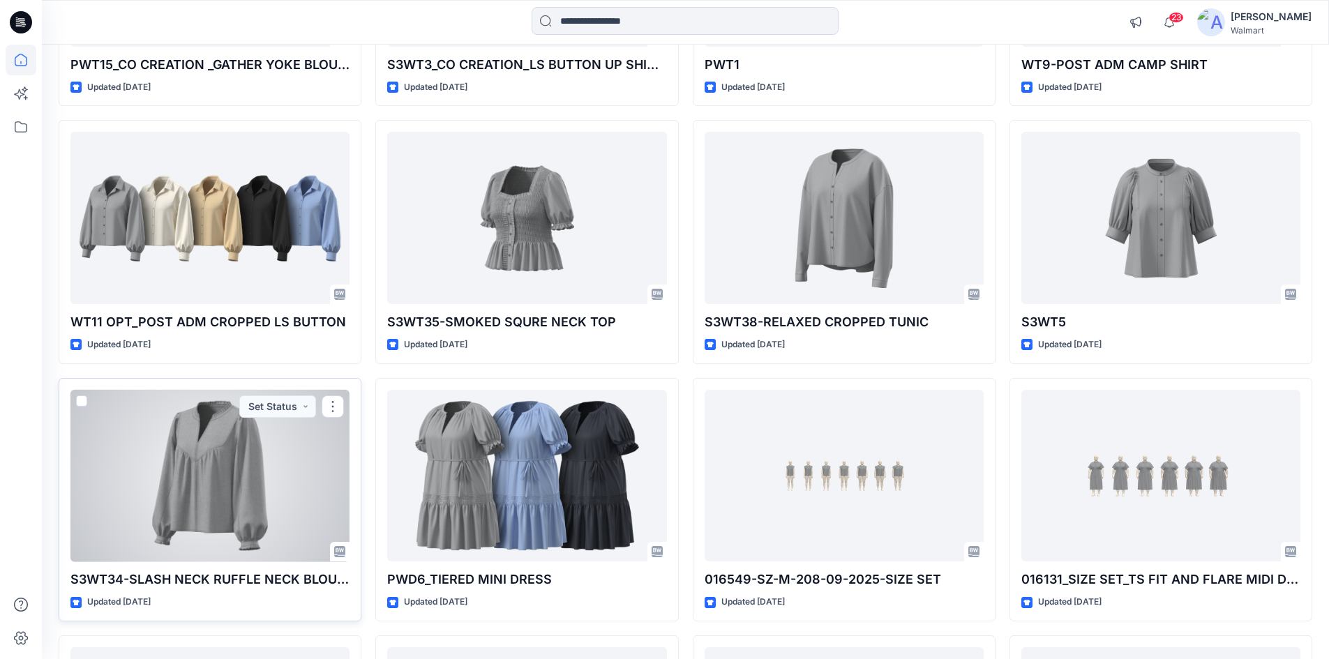
click at [166, 460] on div at bounding box center [209, 476] width 279 height 172
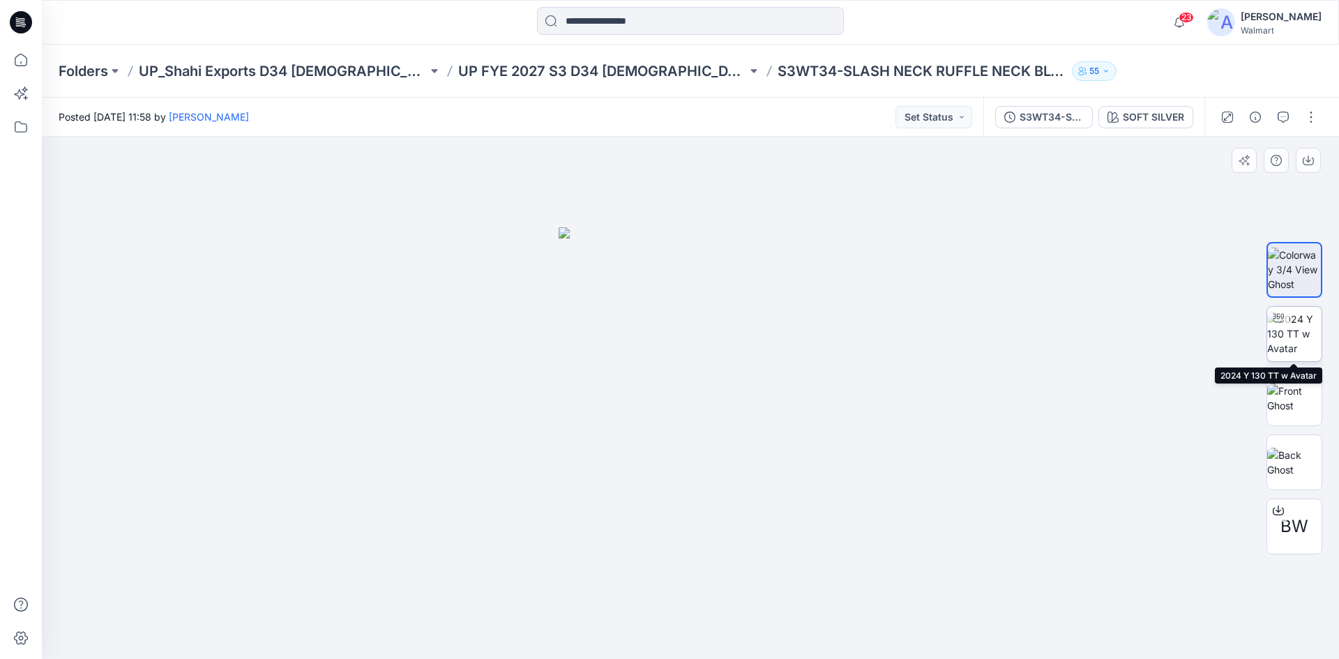
click at [1294, 353] on img at bounding box center [1294, 334] width 54 height 44
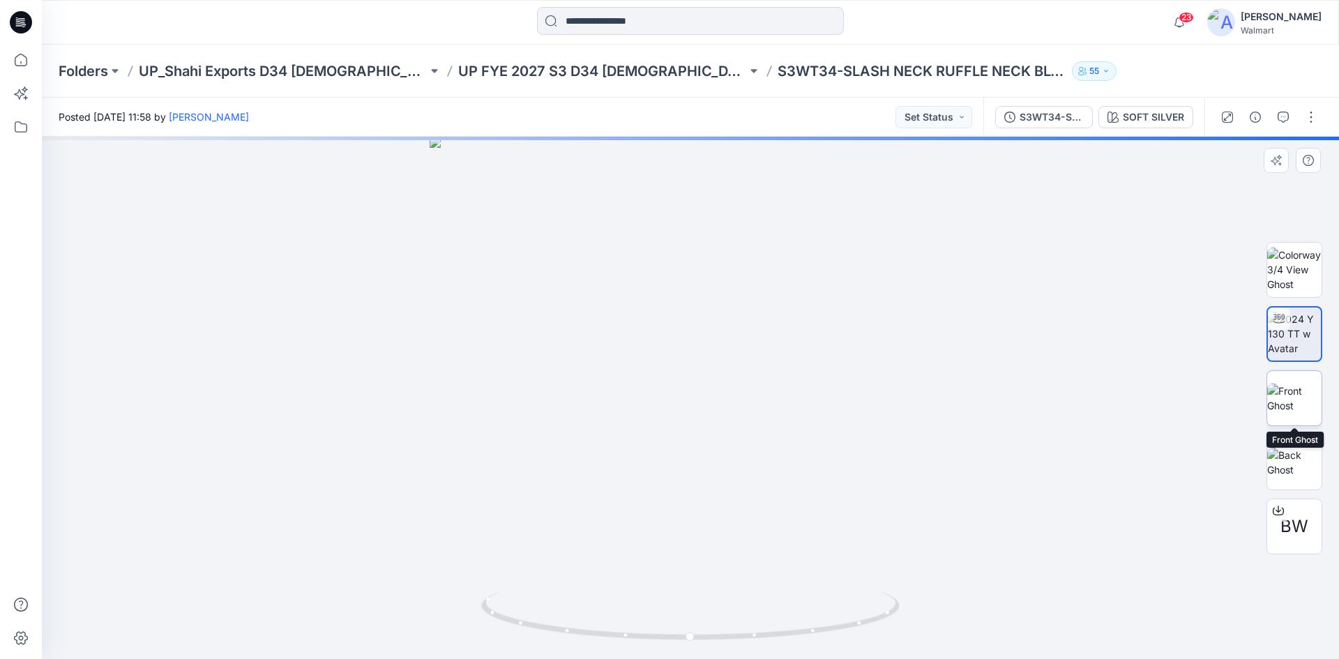
click at [1286, 397] on img at bounding box center [1294, 398] width 54 height 29
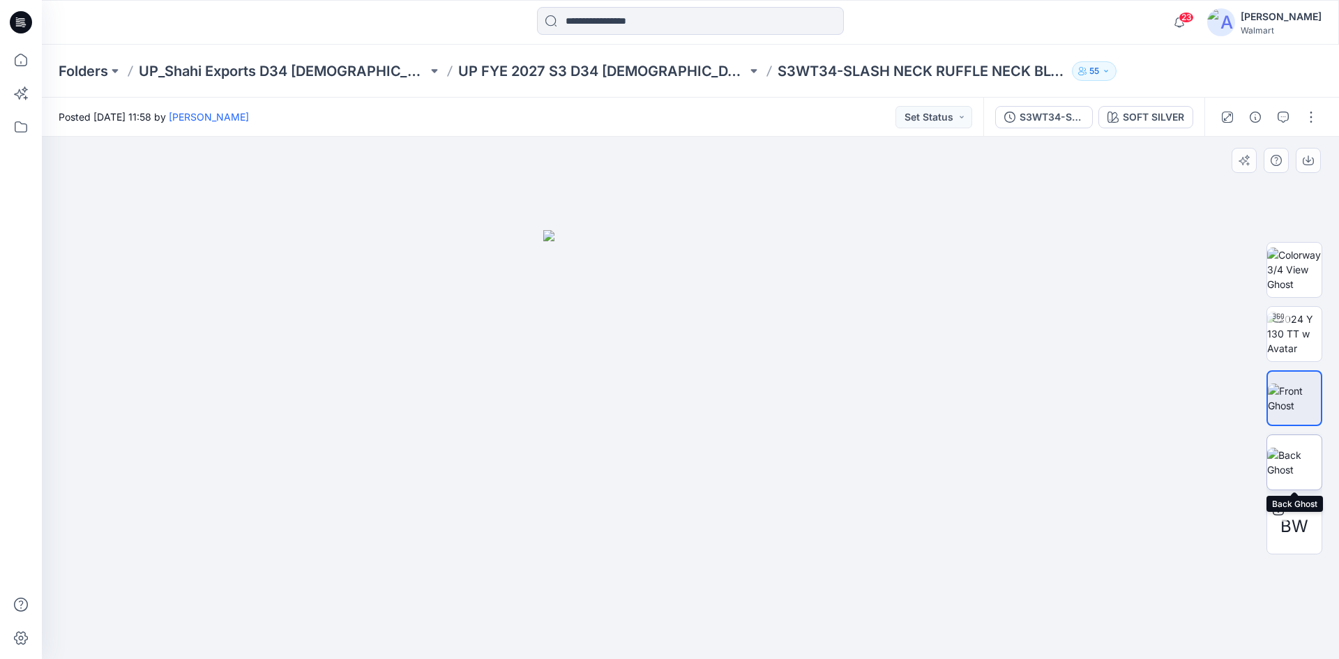
click at [1293, 469] on img at bounding box center [1294, 462] width 54 height 29
click at [1292, 405] on img at bounding box center [1294, 398] width 54 height 29
click at [15, 29] on icon at bounding box center [21, 22] width 22 height 22
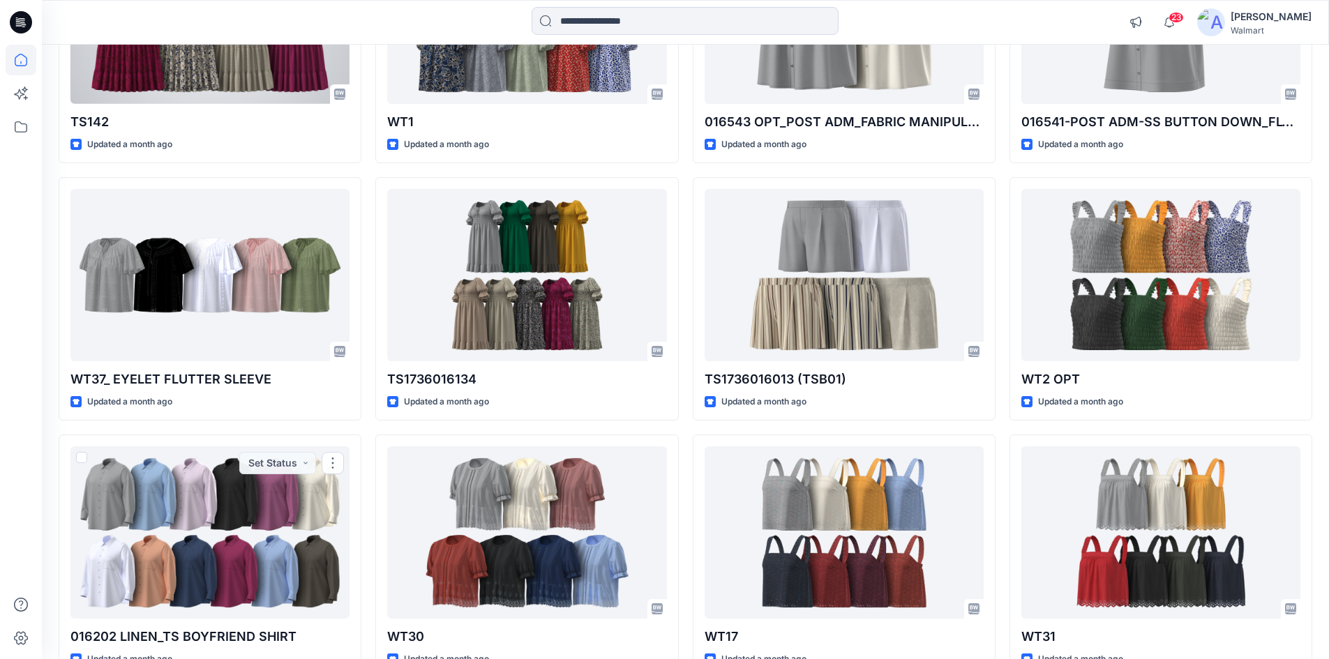
scroll to position [4743, 0]
